Goal: Task Accomplishment & Management: Use online tool/utility

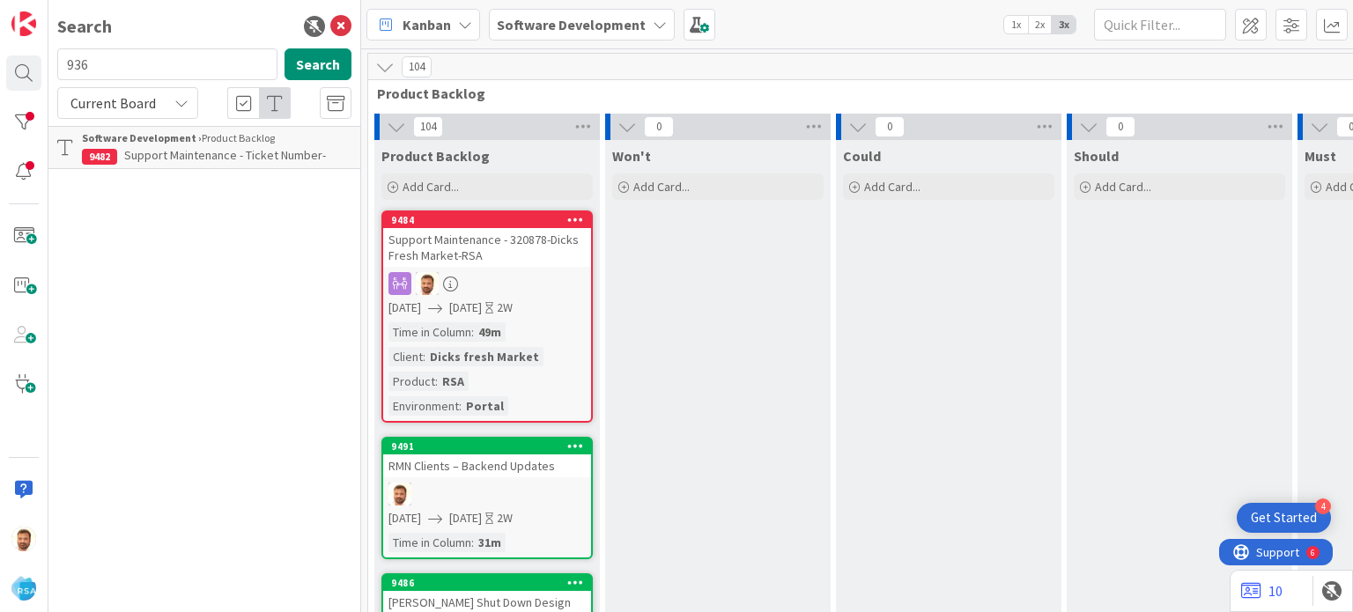
scroll to position [433, 1814]
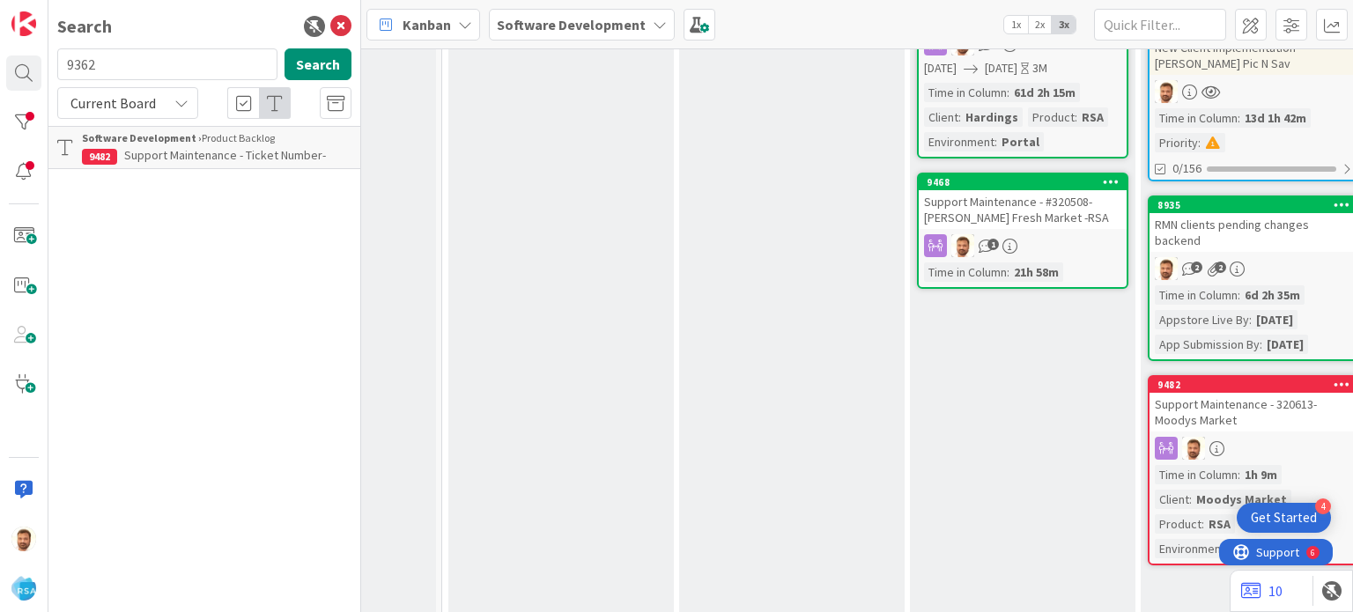
type input "9362"
click at [200, 159] on span "App Home Page menu display order change" at bounding box center [197, 164] width 231 height 34
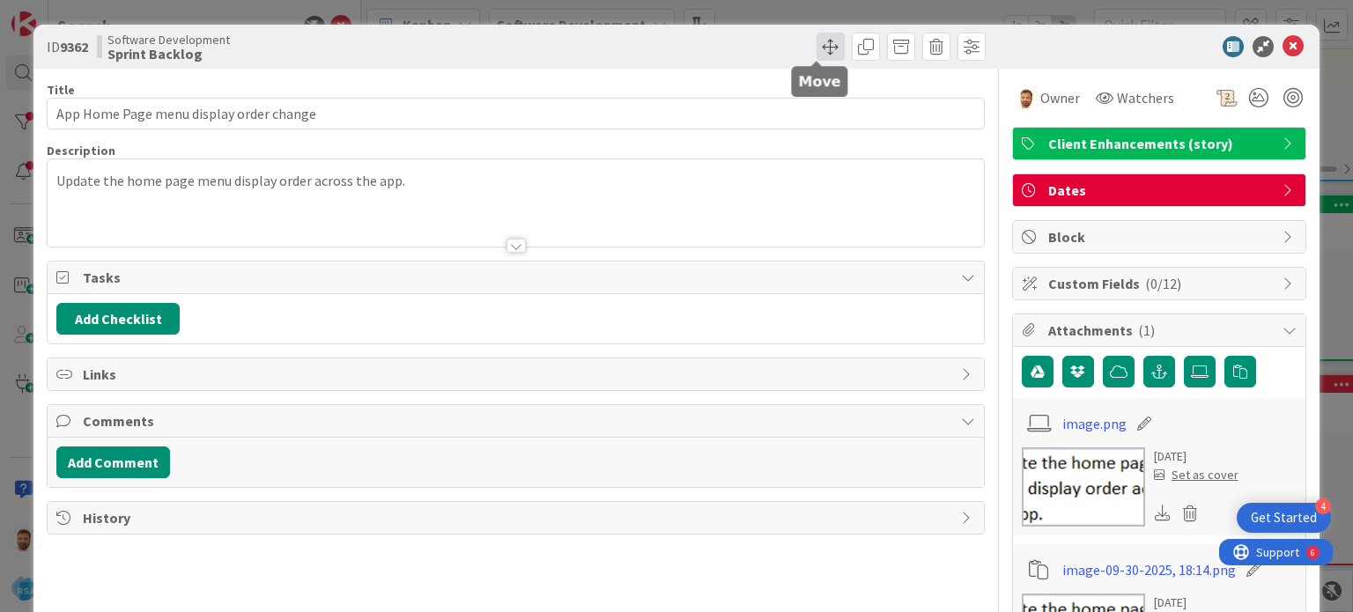
click at [816, 34] on span at bounding box center [830, 47] width 28 height 28
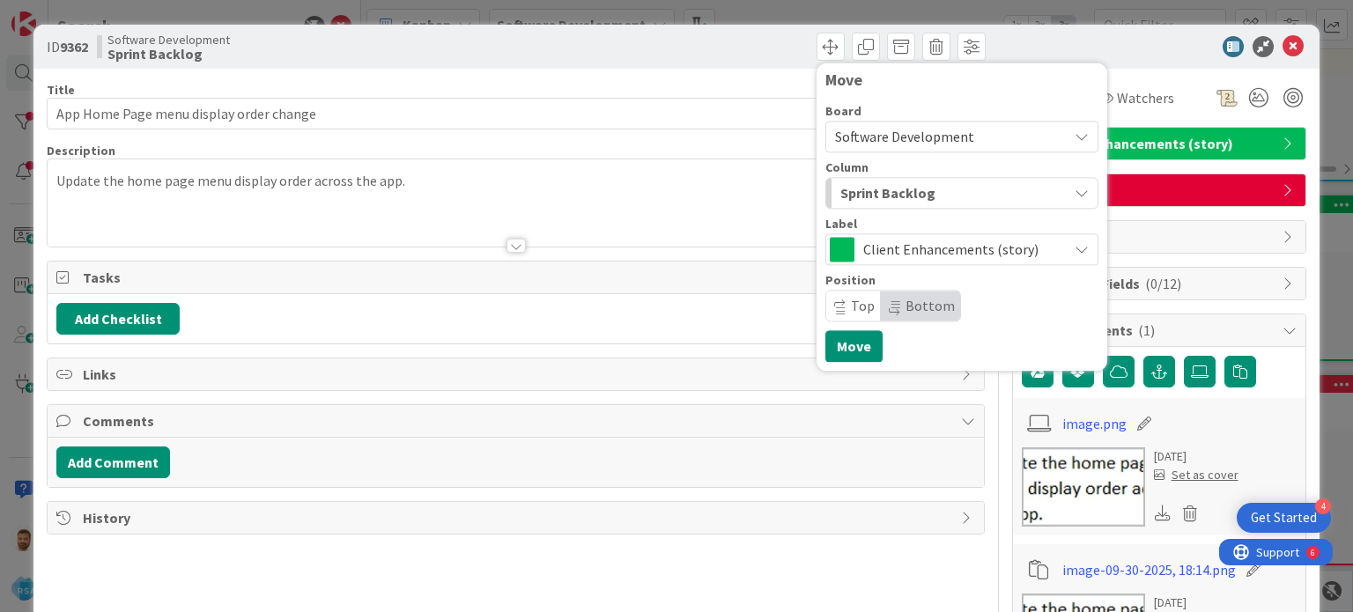
click at [878, 197] on span "Sprint Backlog" at bounding box center [887, 192] width 95 height 23
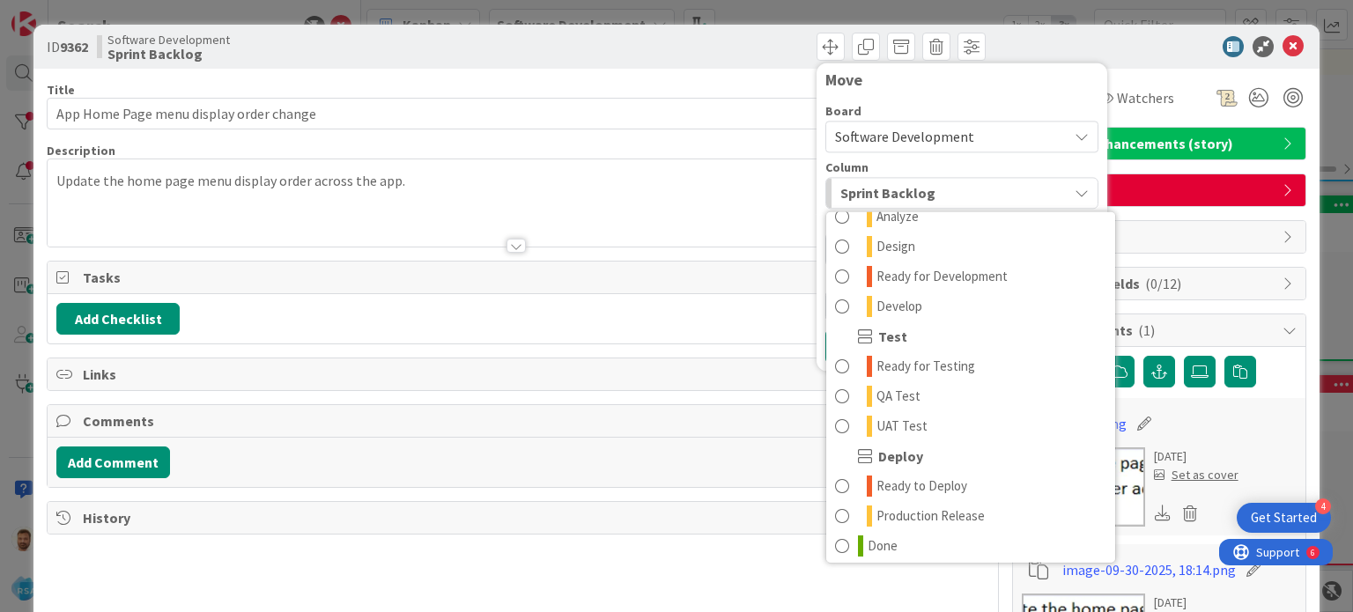
scroll to position [486, 0]
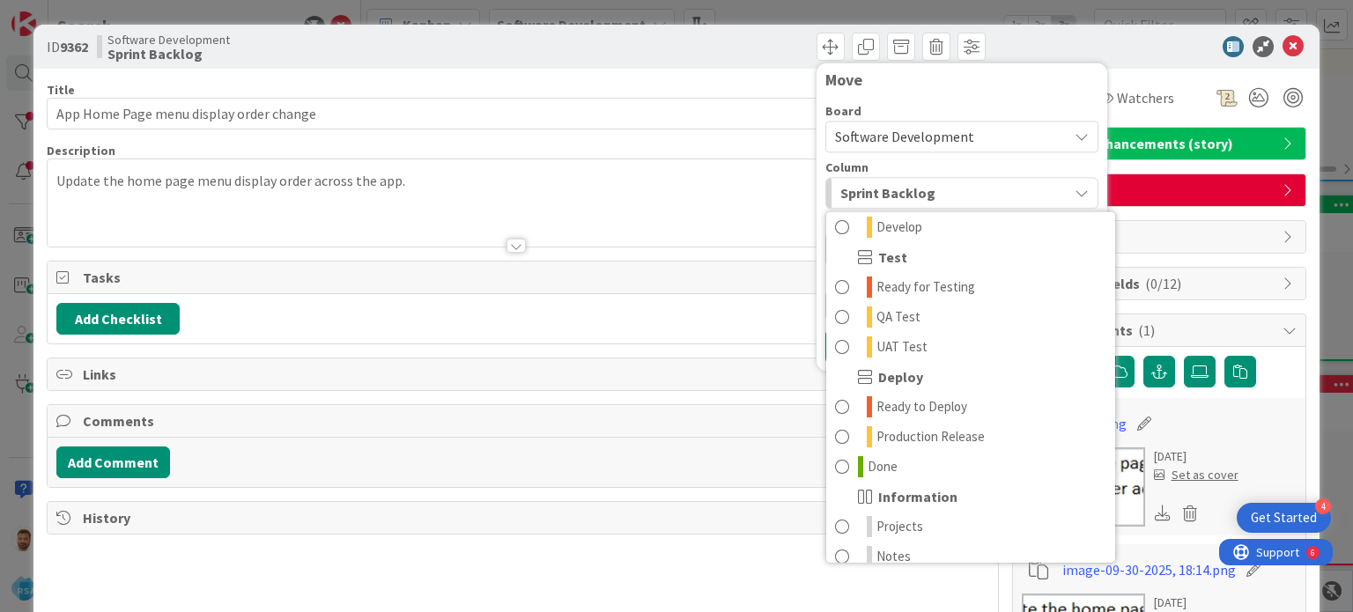
click at [706, 55] on div "Move Board Software Development Column Sprint Backlog Product Backlog Product B…" at bounding box center [752, 47] width 465 height 28
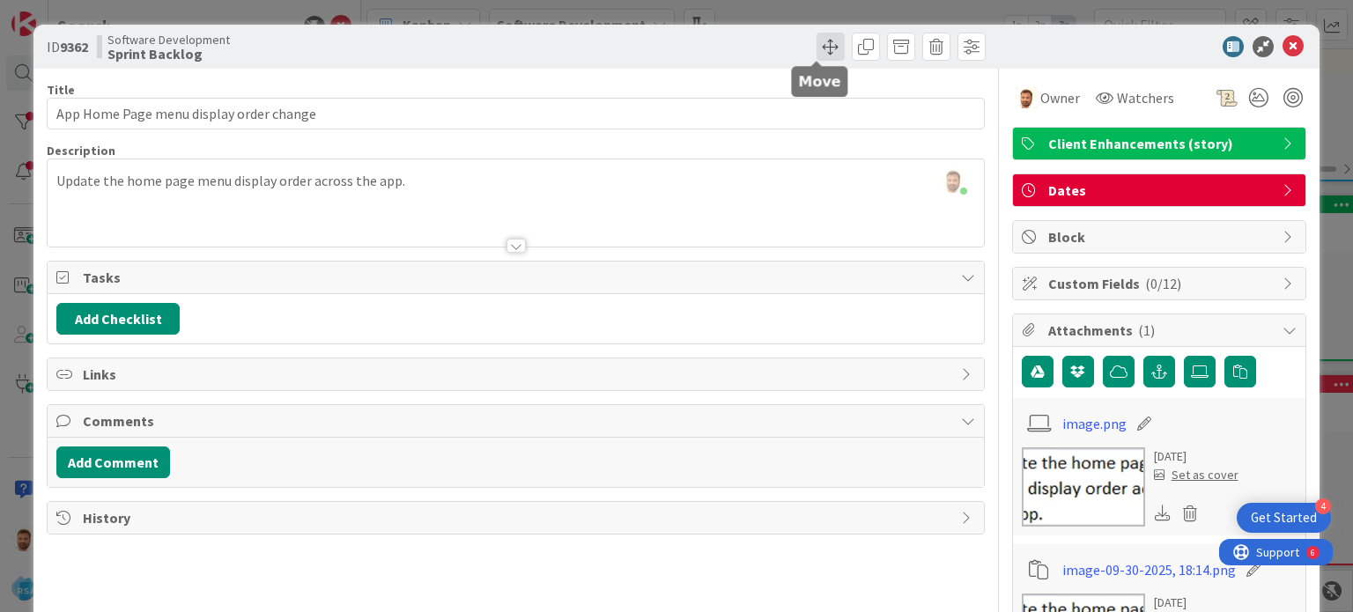
click at [816, 41] on span at bounding box center [830, 47] width 28 height 28
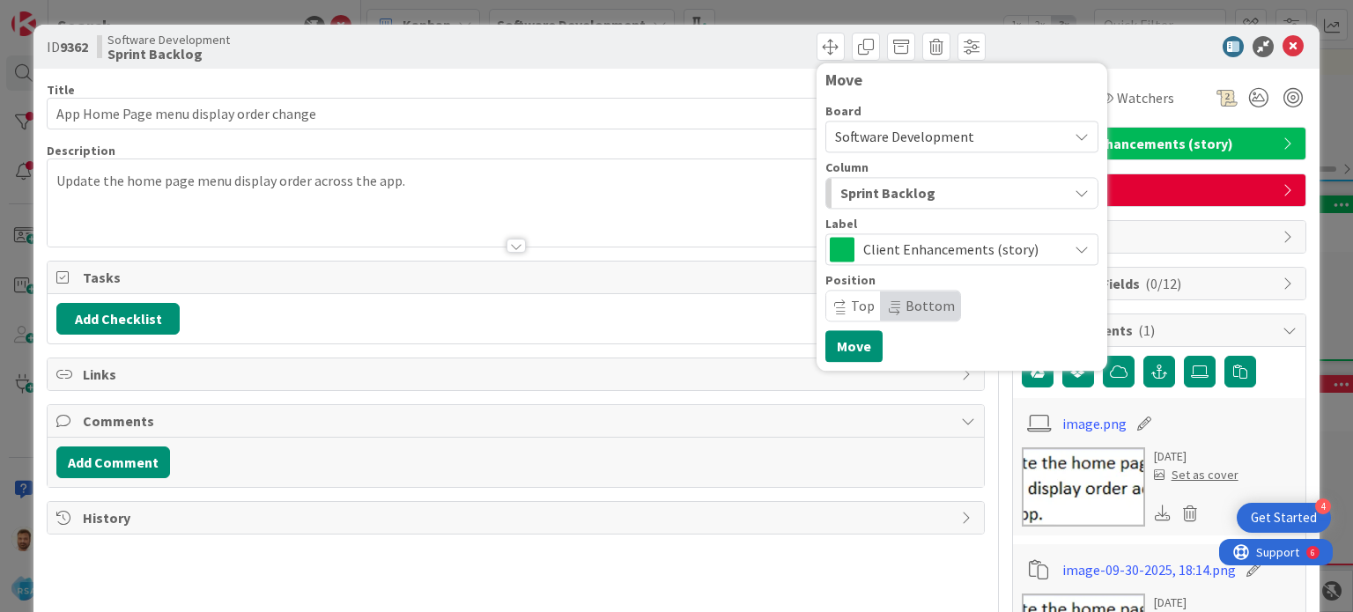
click at [705, 26] on div "ID 9362 Software Development Sprint Backlog Move Board Software Development Col…" at bounding box center [675, 47] width 1285 height 44
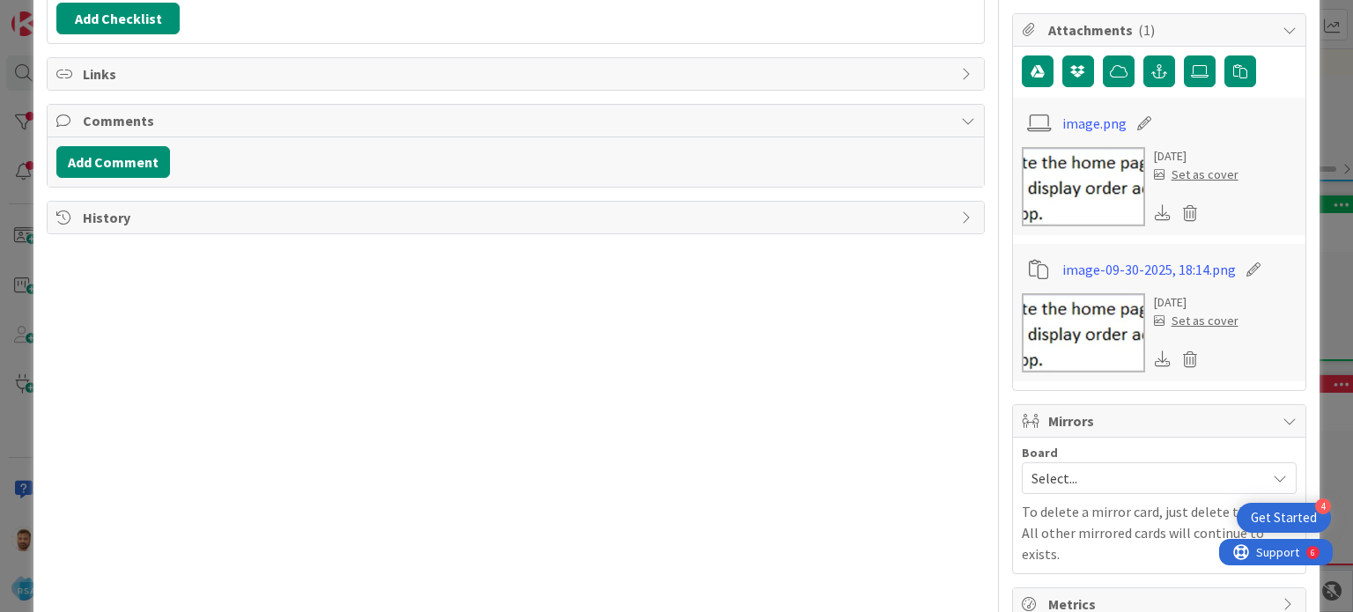
scroll to position [297, 0]
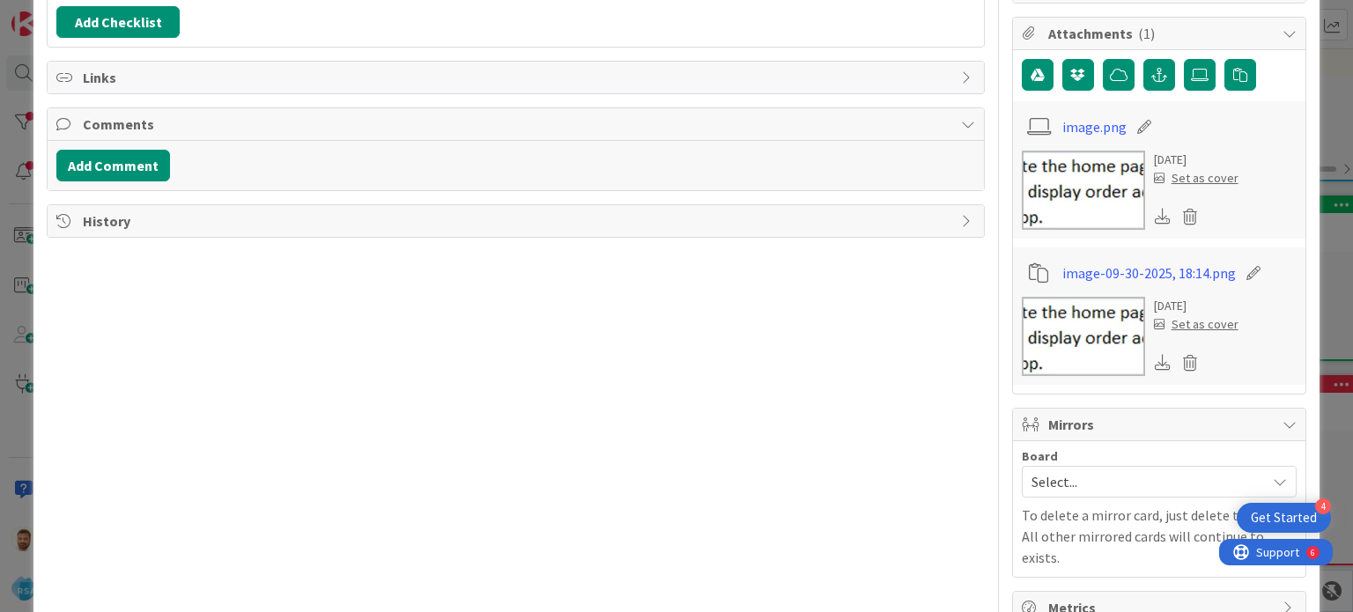
click at [1053, 186] on img at bounding box center [1083, 190] width 123 height 79
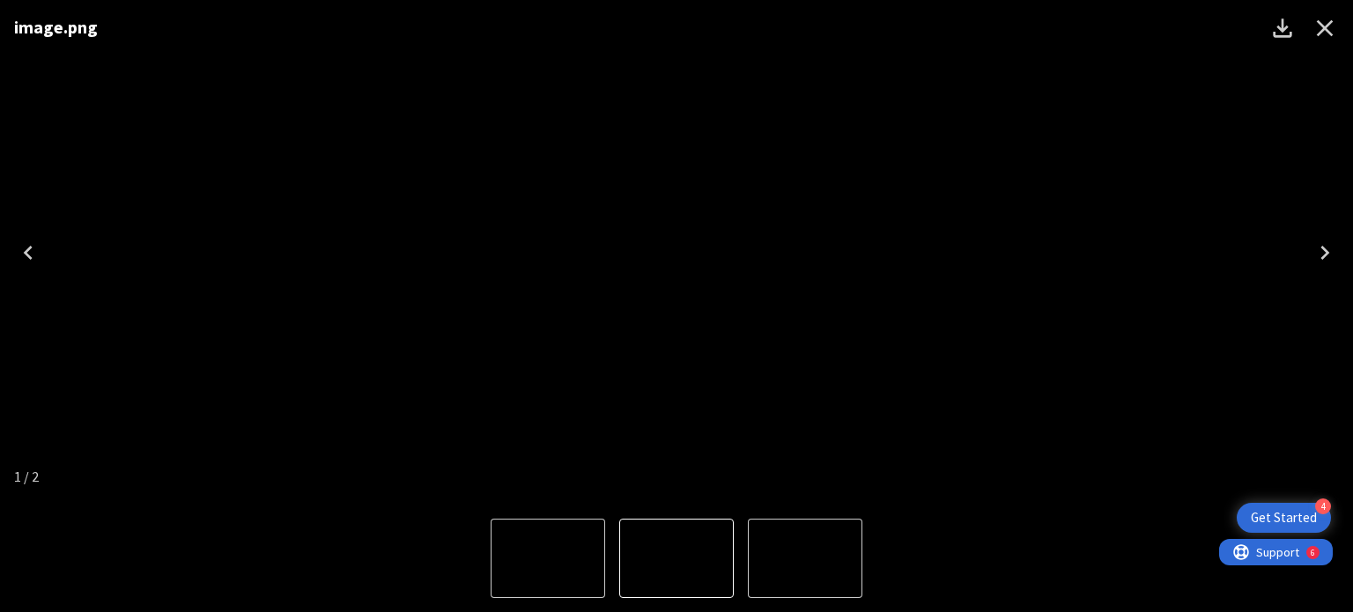
click at [1323, 33] on icon "Close" at bounding box center [1324, 28] width 28 height 28
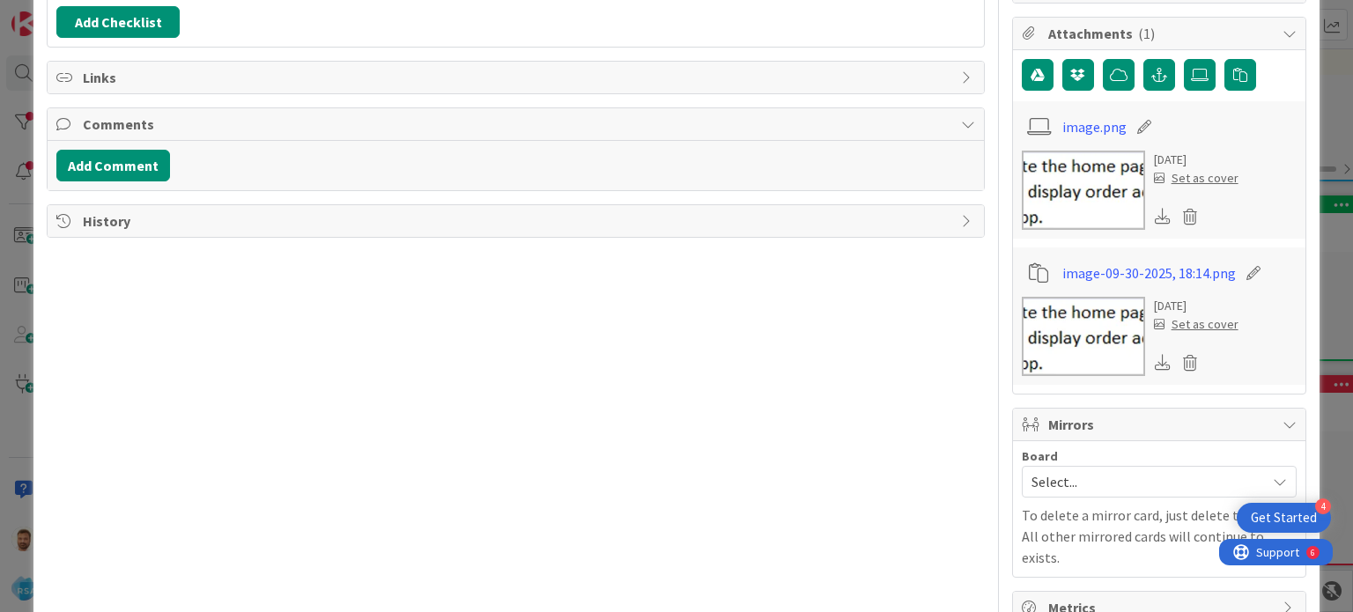
type input "App Home Page menu display order change"
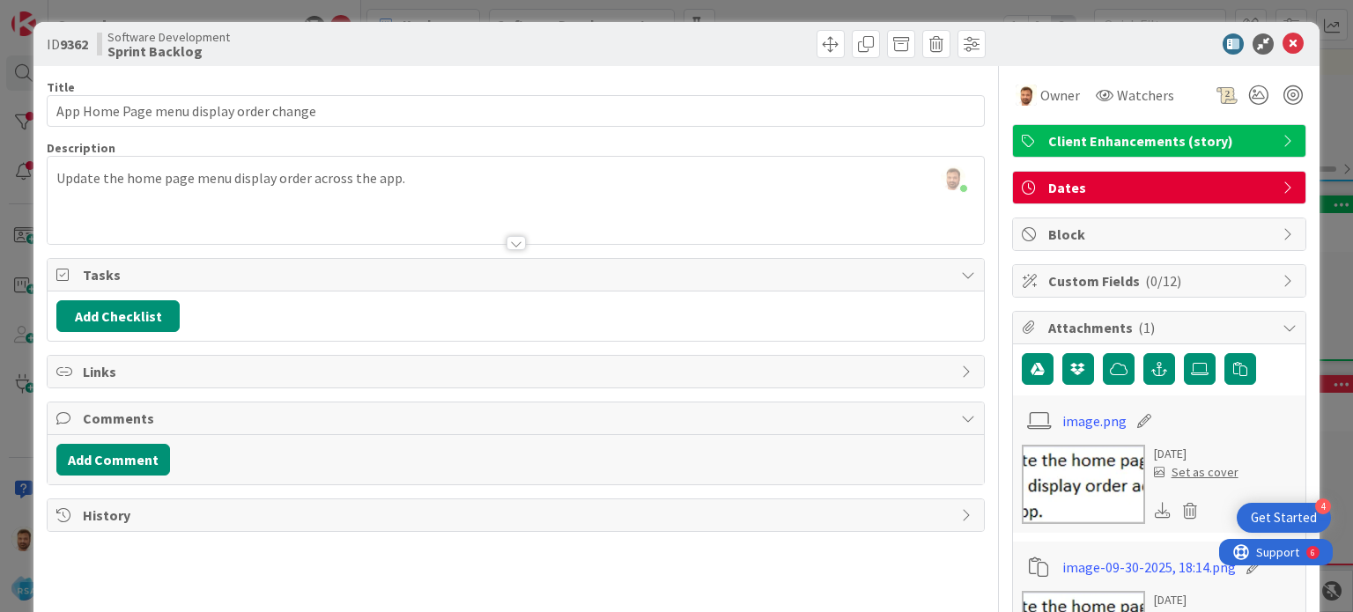
scroll to position [0, 0]
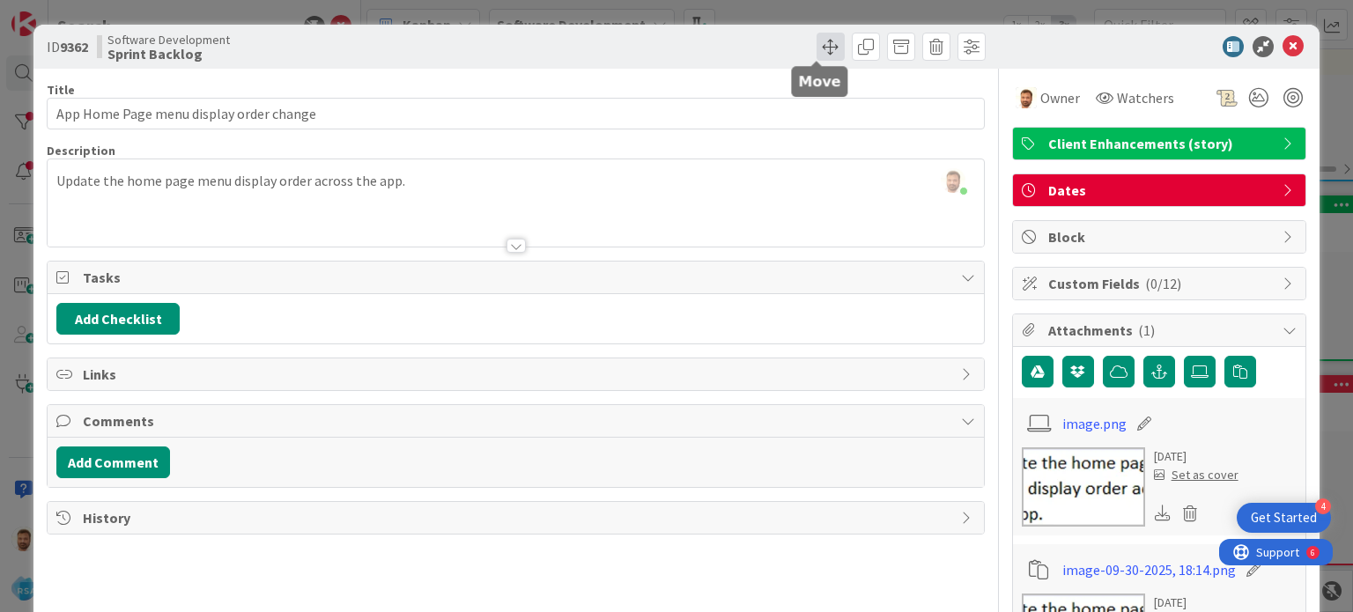
click at [816, 53] on span at bounding box center [830, 47] width 28 height 28
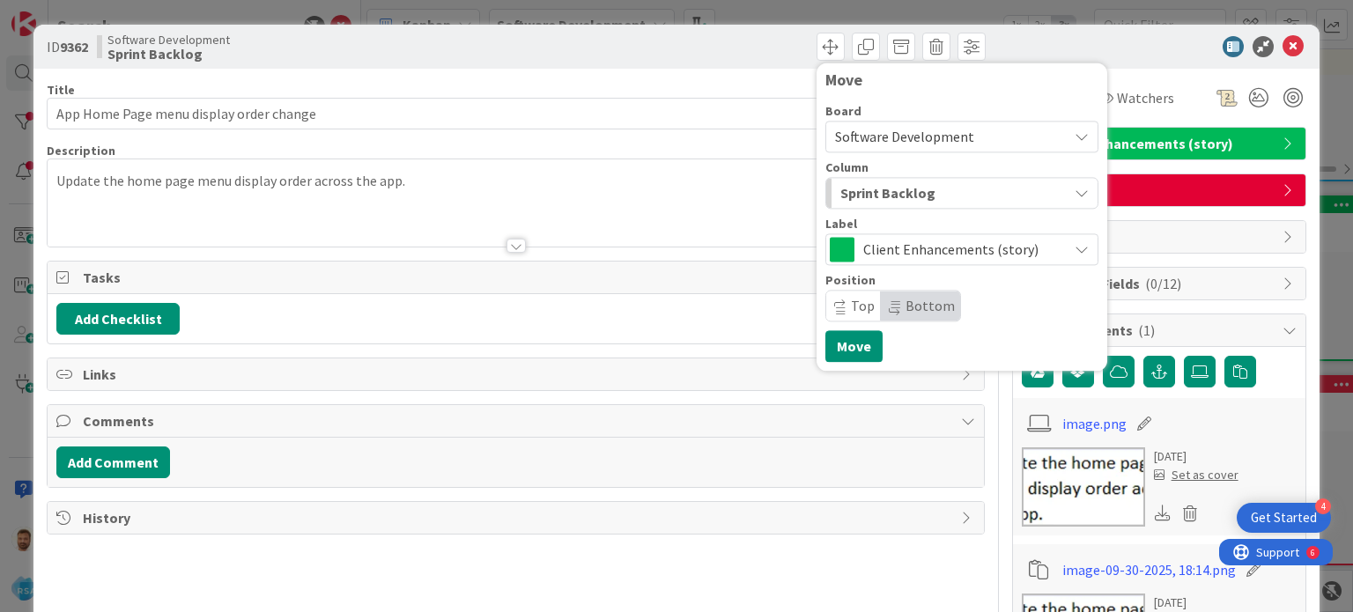
click at [856, 183] on span "Sprint Backlog" at bounding box center [887, 192] width 95 height 23
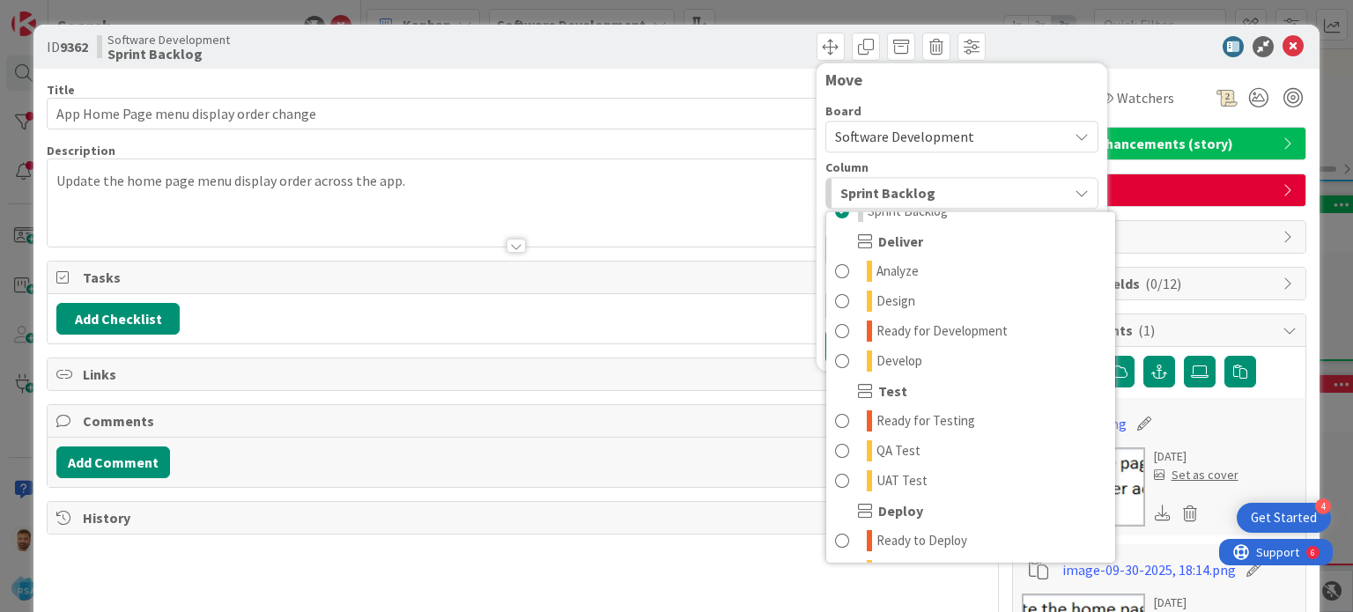
scroll to position [421, 0]
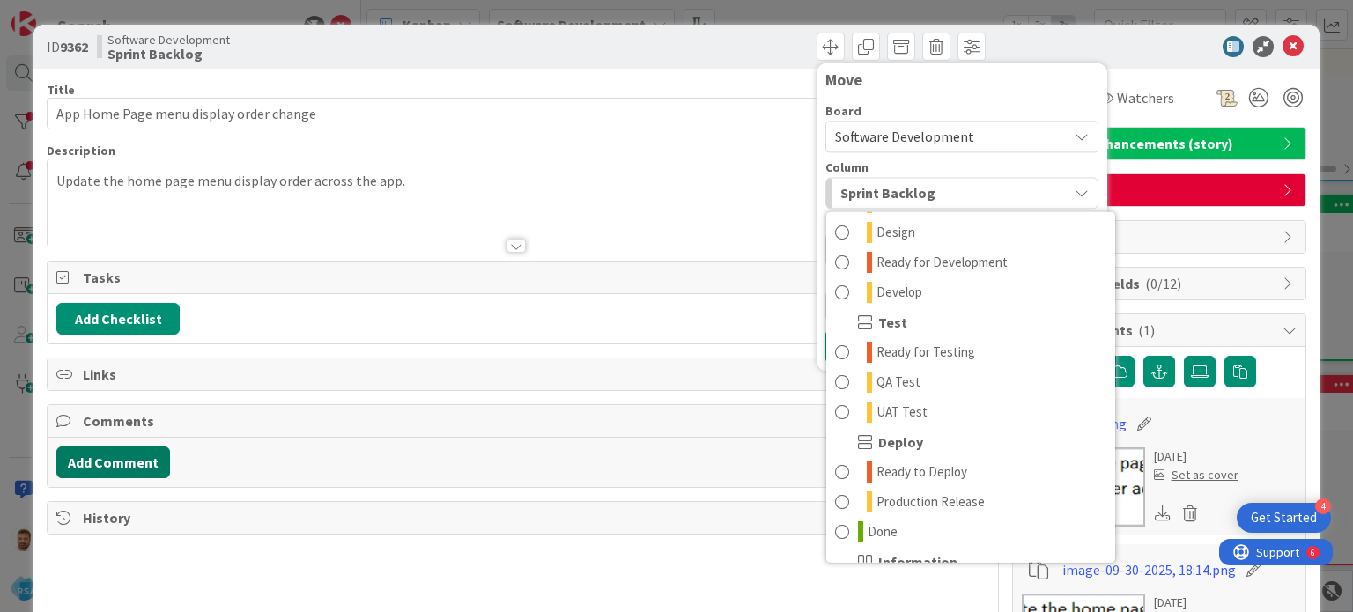
click at [129, 454] on button "Add Comment" at bounding box center [113, 463] width 114 height 32
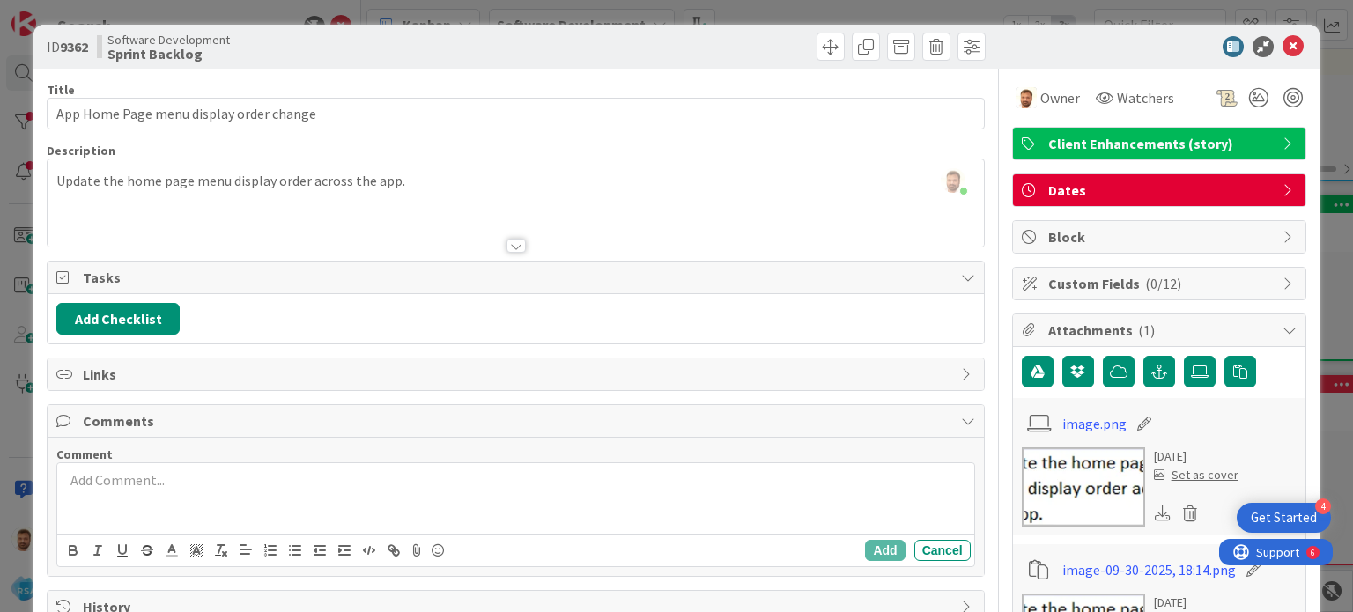
click at [135, 492] on div at bounding box center [515, 498] width 916 height 70
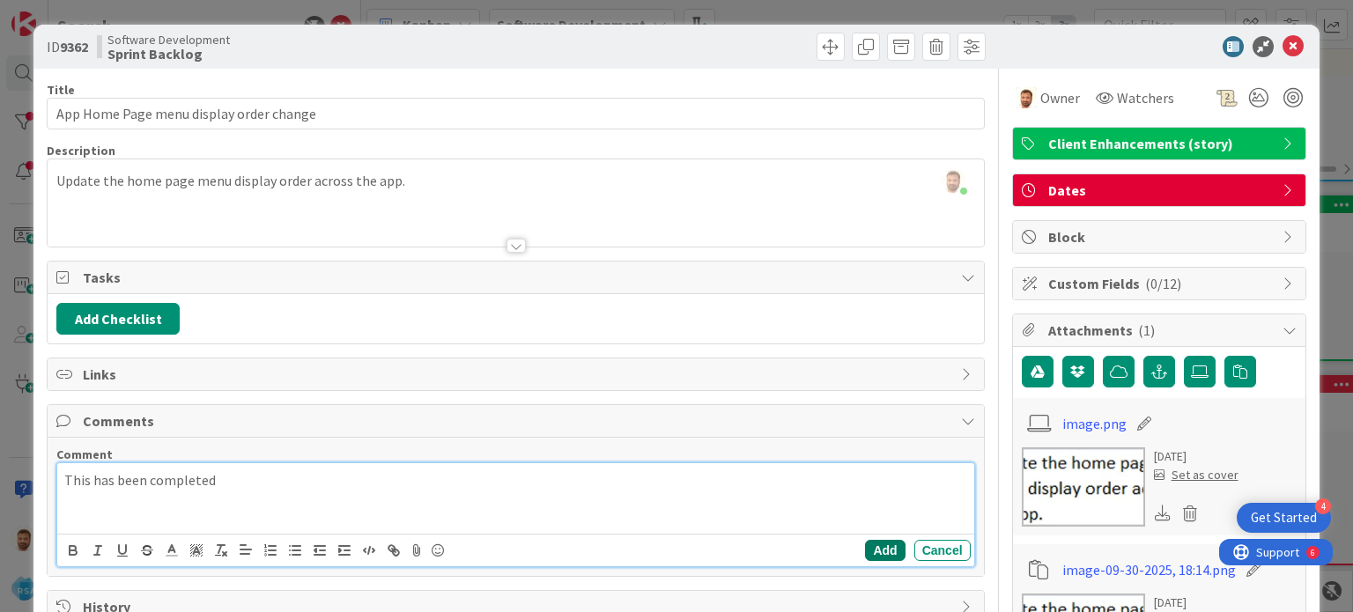
click at [871, 550] on button "Add" at bounding box center [885, 550] width 40 height 21
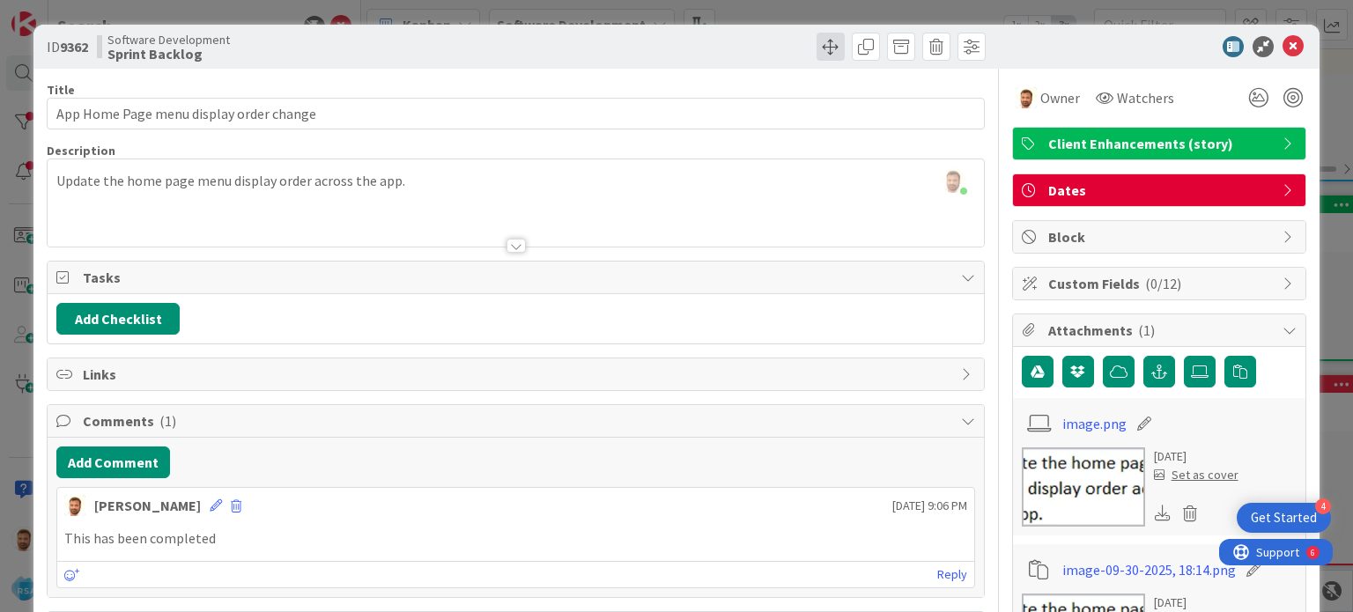
click at [824, 51] on span at bounding box center [830, 47] width 28 height 28
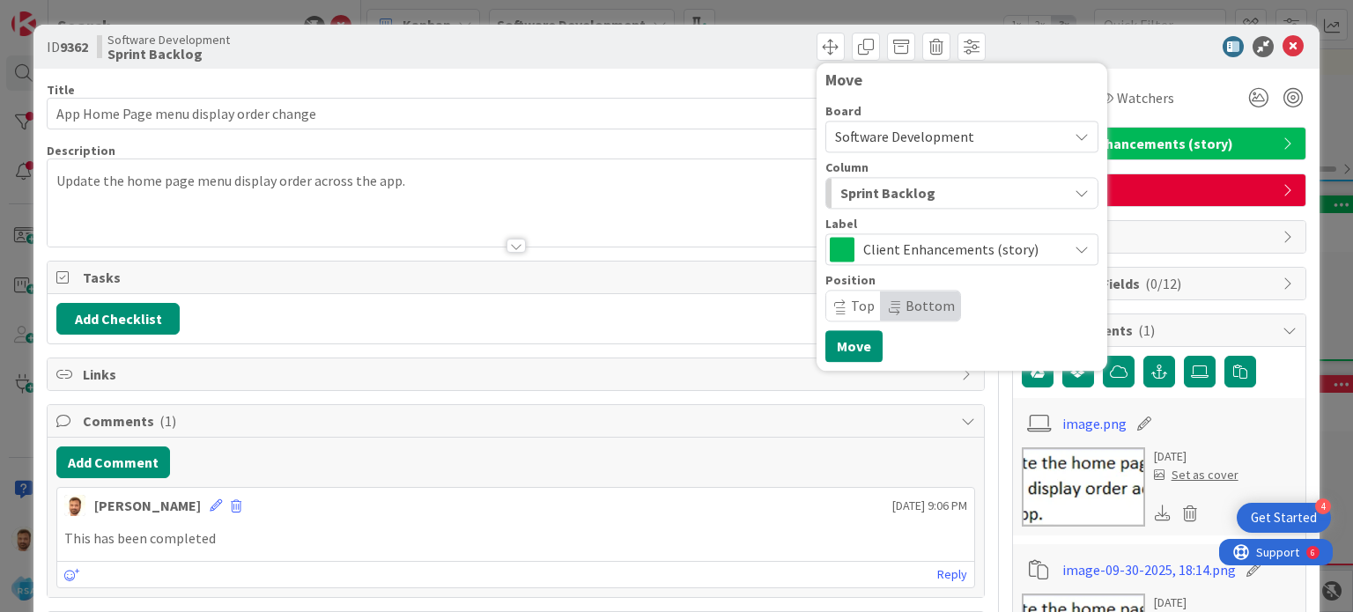
click at [871, 180] on div "Sprint Backlog" at bounding box center [952, 193] width 232 height 28
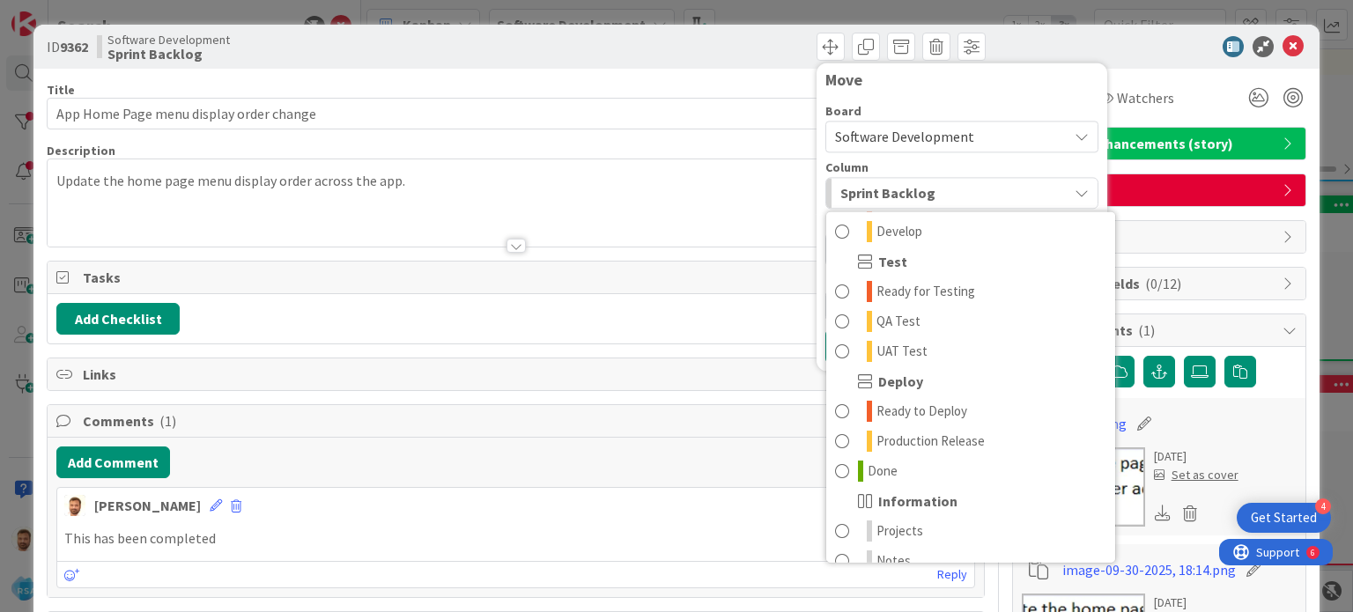
scroll to position [501, 0]
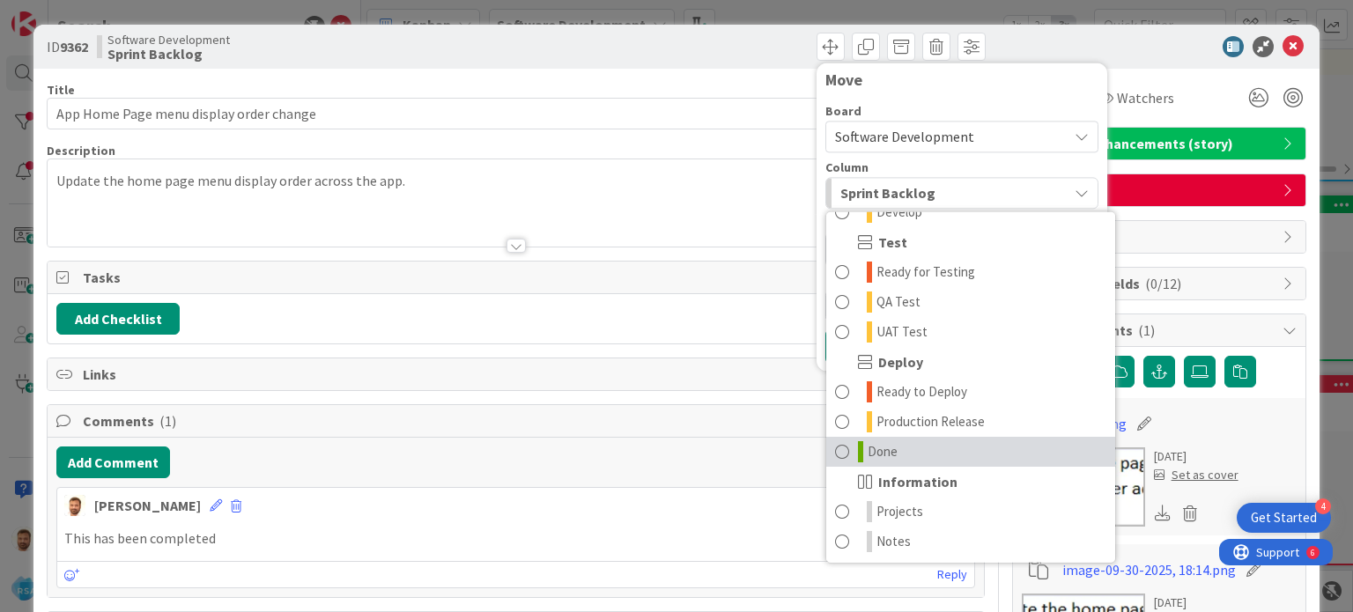
click at [835, 444] on span at bounding box center [842, 451] width 14 height 21
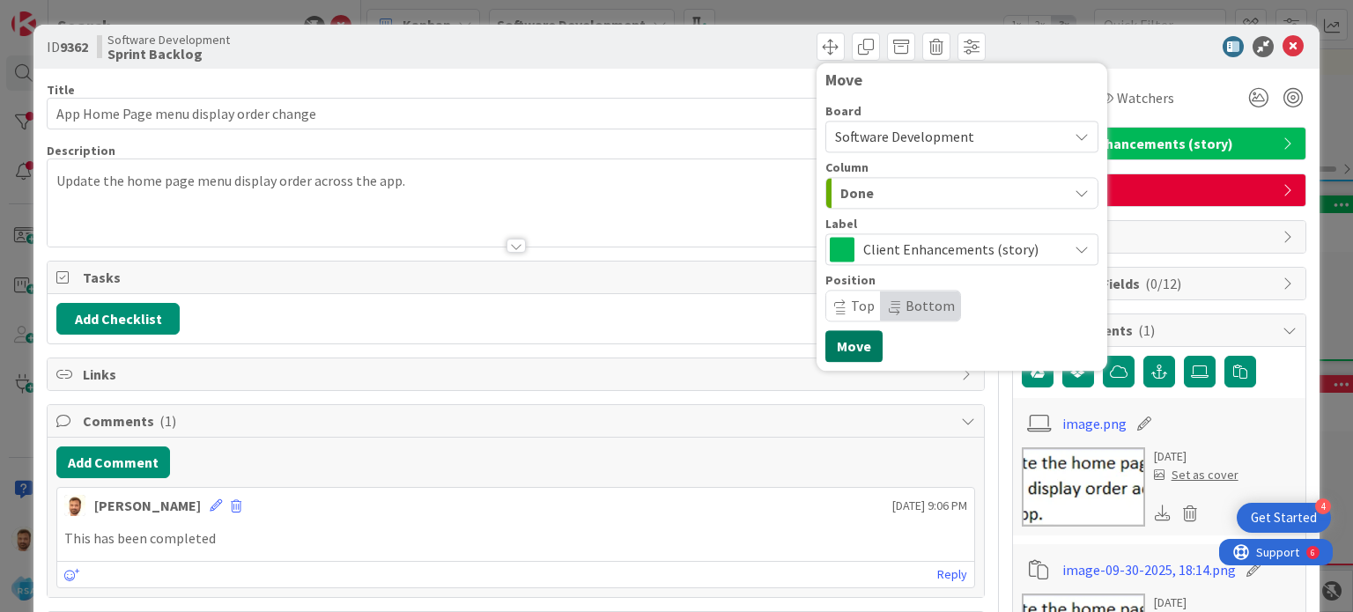
click at [825, 346] on button "Move" at bounding box center [853, 346] width 57 height 32
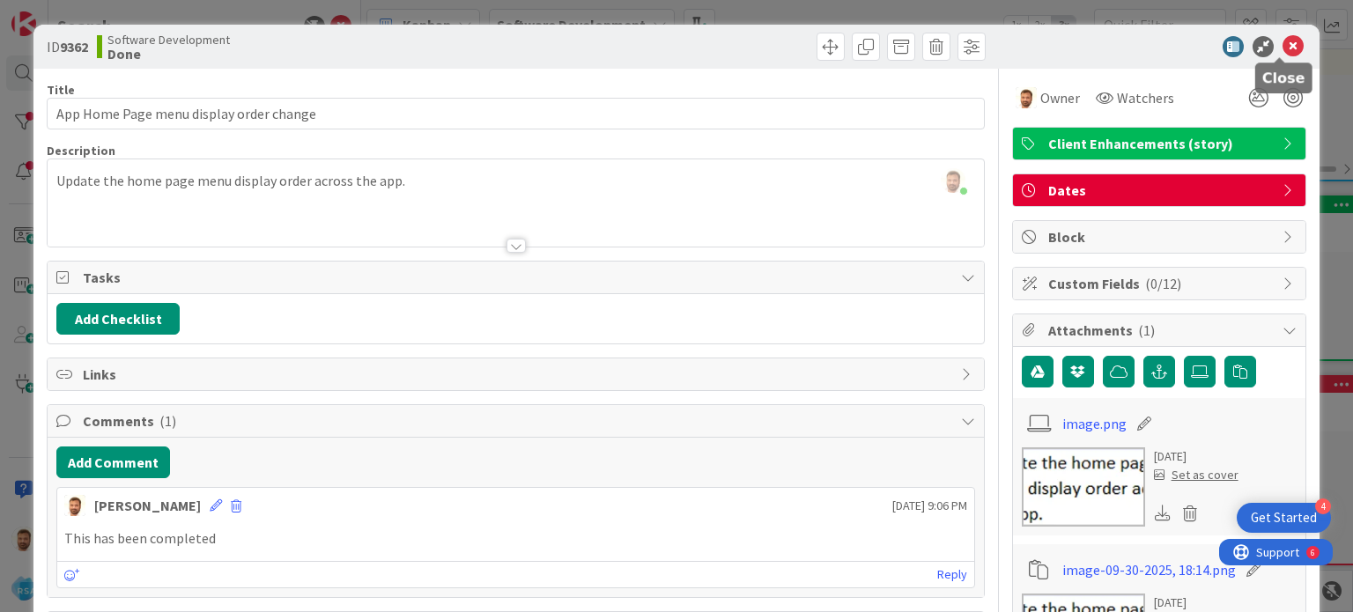
type input "App Home Page menu display order change"
click at [1282, 46] on icon at bounding box center [1292, 46] width 21 height 21
